Goal: Information Seeking & Learning: Check status

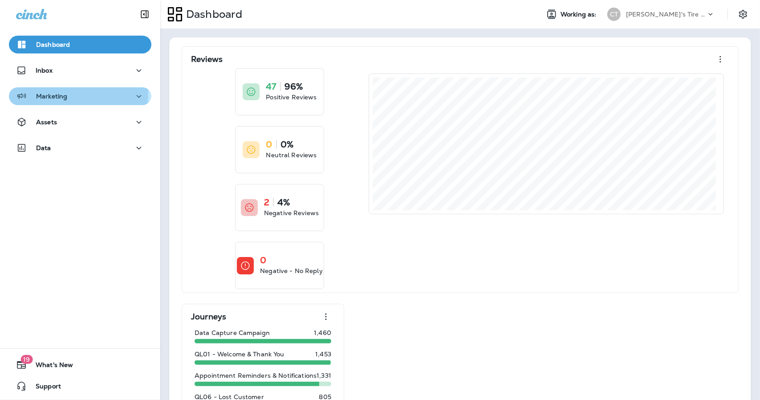
click at [44, 93] on p "Marketing" at bounding box center [51, 96] width 31 height 7
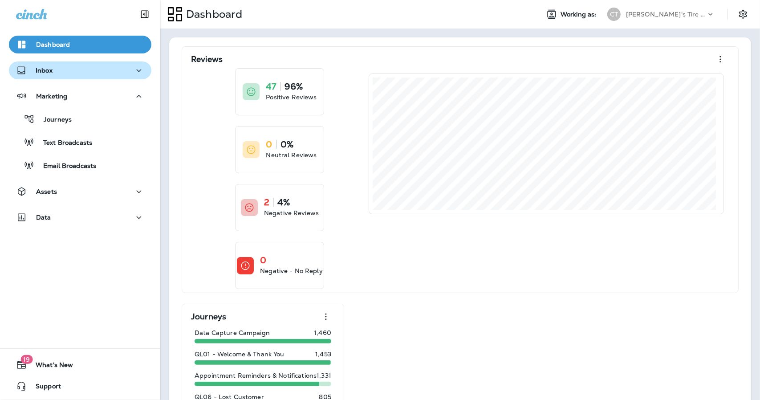
click at [57, 71] on div "Inbox" at bounding box center [80, 70] width 128 height 11
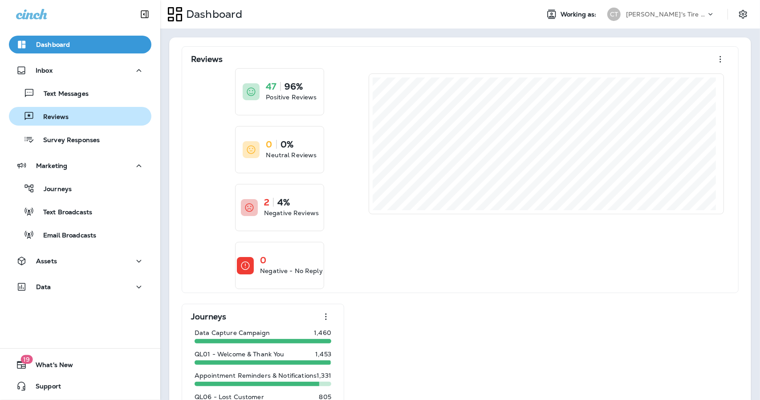
click at [55, 118] on p "Reviews" at bounding box center [51, 117] width 34 height 8
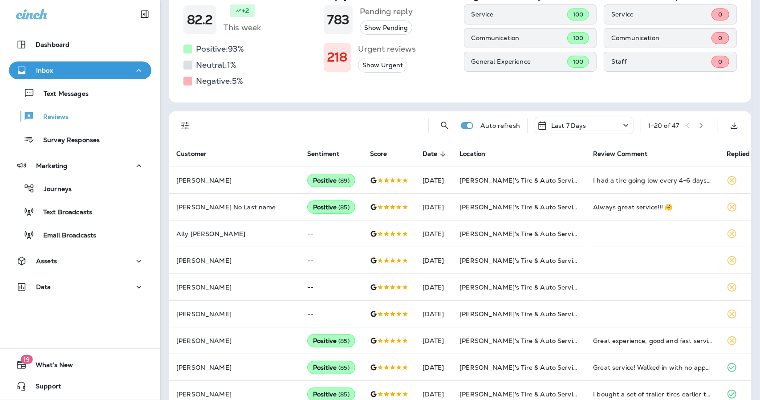
scroll to position [78, 0]
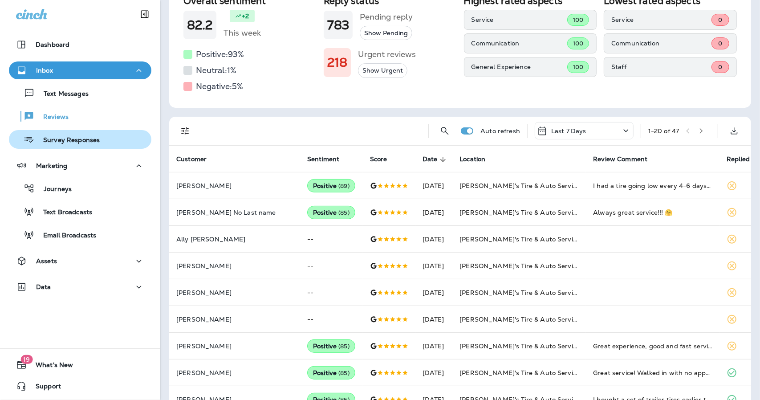
click at [72, 139] on p "Survey Responses" at bounding box center [66, 140] width 65 height 8
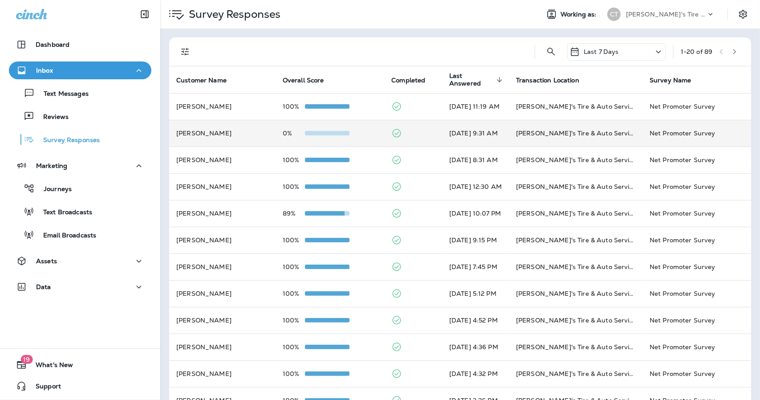
click at [360, 131] on div "0%" at bounding box center [330, 133] width 94 height 7
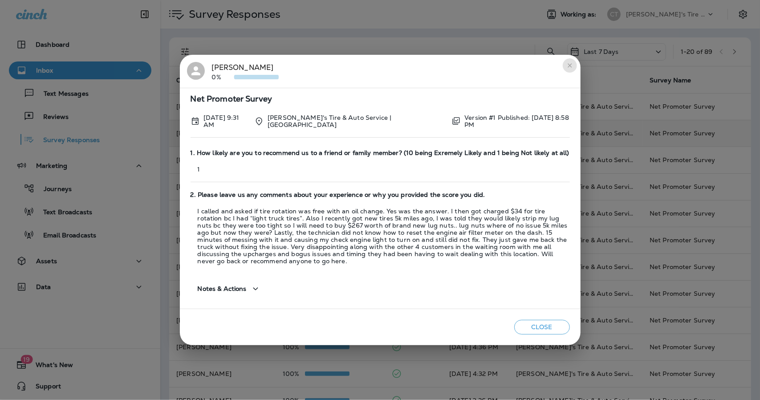
click at [571, 67] on icon "close" at bounding box center [570, 65] width 7 height 7
